Goal: Information Seeking & Learning: Understand process/instructions

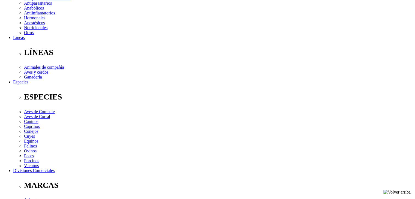
scroll to position [146, 0]
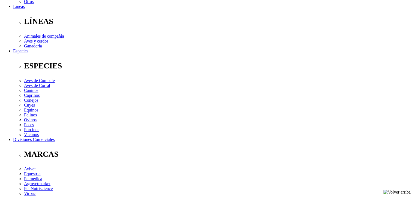
scroll to position [164, 0]
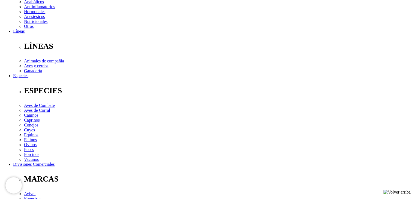
scroll to position [147, 0]
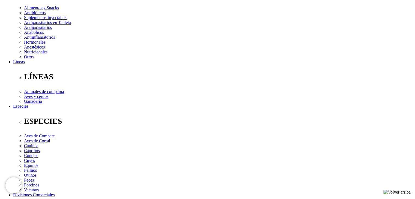
scroll to position [106, 0]
